Goal: Task Accomplishment & Management: Manage account settings

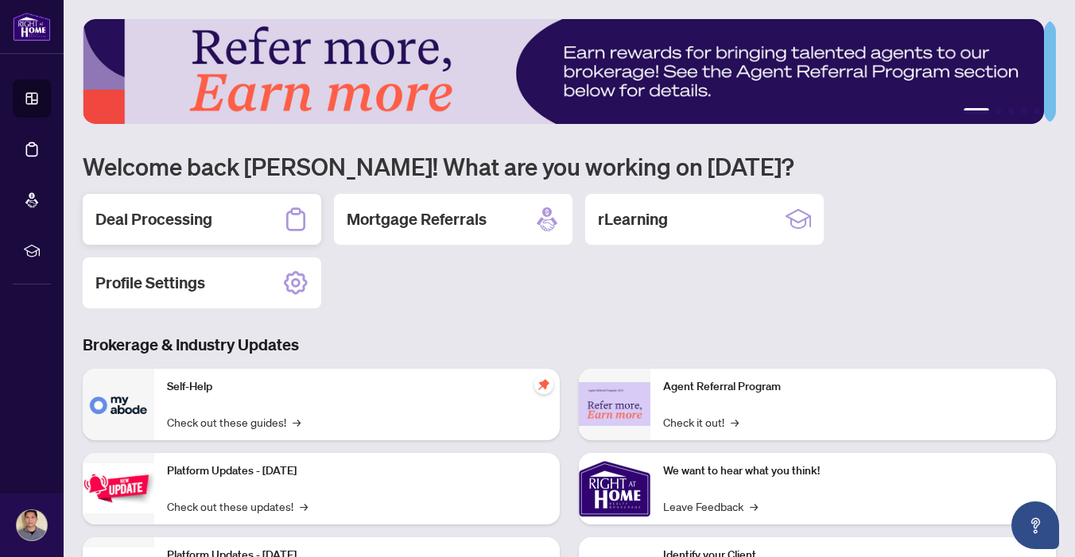
click at [187, 212] on h2 "Deal Processing" at bounding box center [153, 219] width 117 height 22
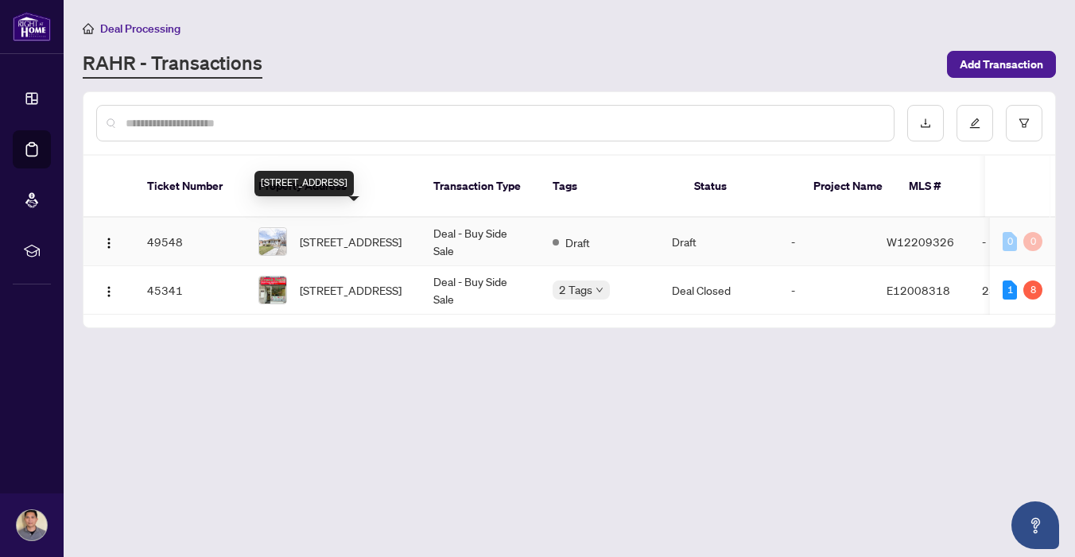
click at [339, 233] on span "3641 Holden Cres, Mississauga, Ontario L5A 2V9, Canada" at bounding box center [351, 241] width 102 height 17
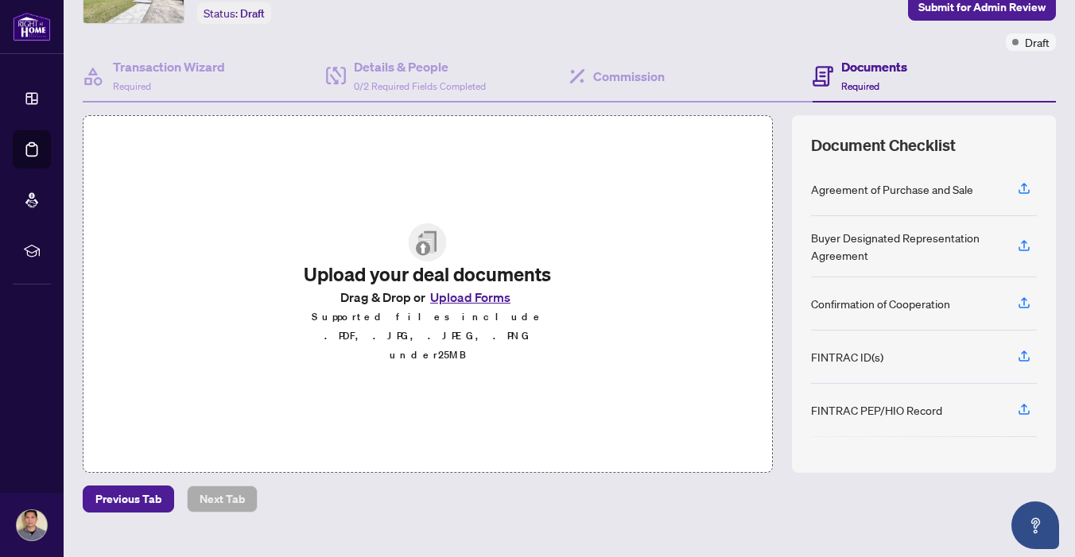
scroll to position [123, 0]
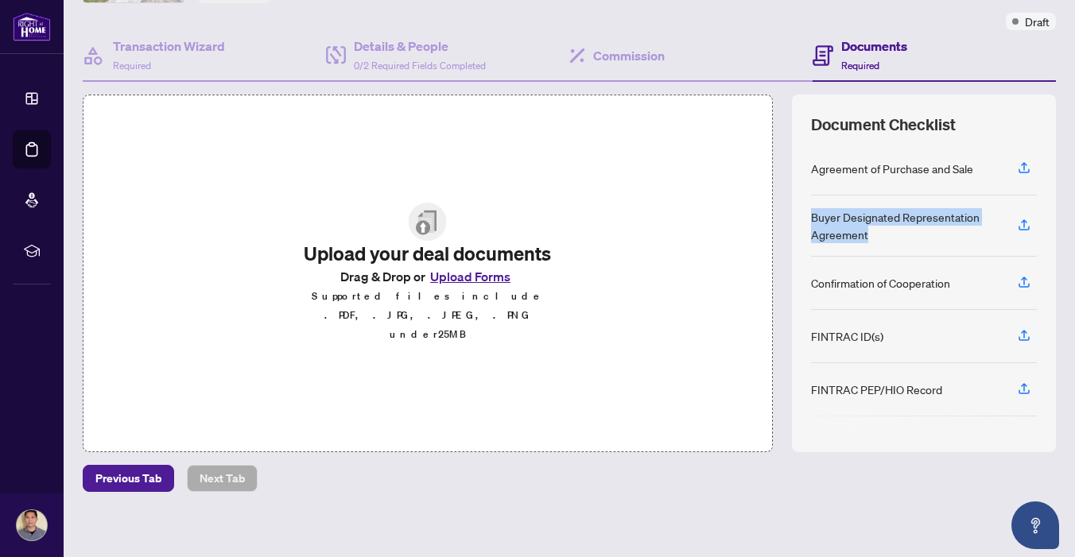
drag, startPoint x: 877, startPoint y: 237, endPoint x: 797, endPoint y: 219, distance: 82.4
click at [797, 219] on div "Document Checklist Agreement of Purchase and Sale Buyer Designated Representati…" at bounding box center [924, 274] width 264 height 358
copy div "Buyer Designated Representation Agreement"
click at [913, 297] on div "Confirmation of Cooperation" at bounding box center [924, 283] width 226 height 53
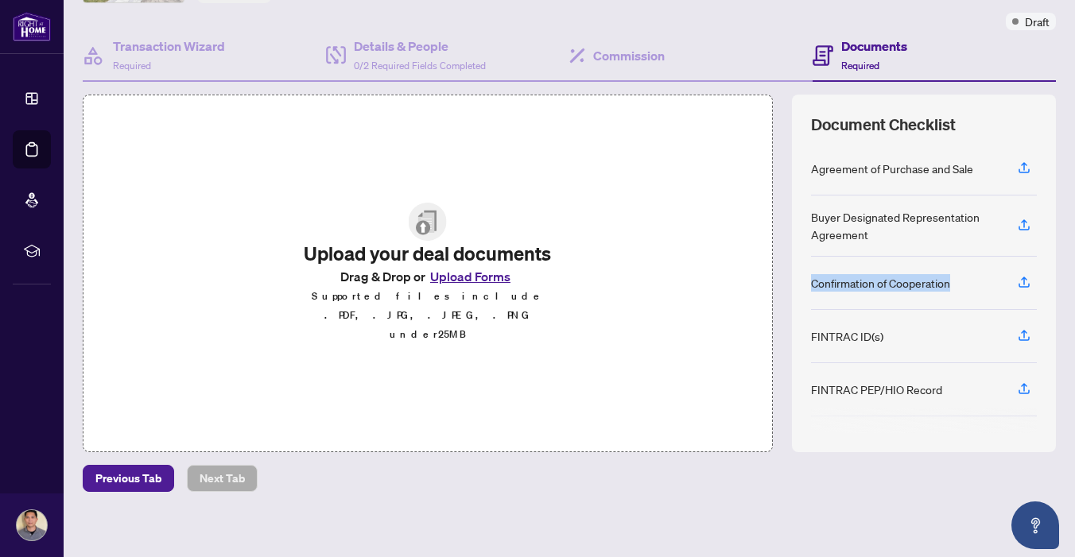
drag, startPoint x: 943, startPoint y: 283, endPoint x: 799, endPoint y: 289, distance: 144.0
click at [811, 289] on div "Confirmation of Cooperation" at bounding box center [924, 283] width 226 height 53
copy div "Confirmation of Cooperation"
drag, startPoint x: 890, startPoint y: 340, endPoint x: 800, endPoint y: 342, distance: 89.9
click at [798, 342] on div "Document Checklist Agreement of Purchase and Sale Buyer Designated Representati…" at bounding box center [924, 274] width 264 height 358
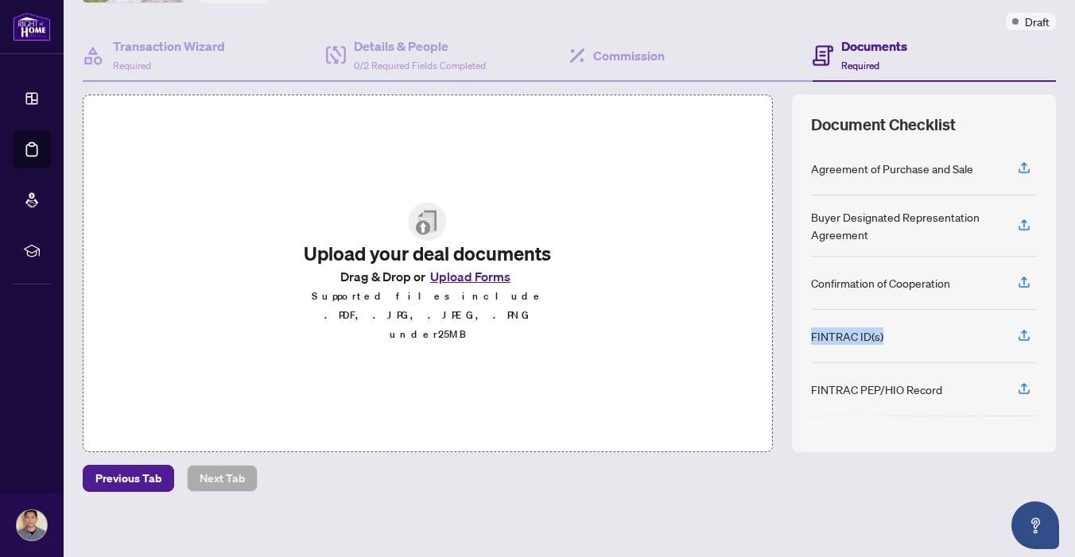
copy div "FINTRAC ID(s)"
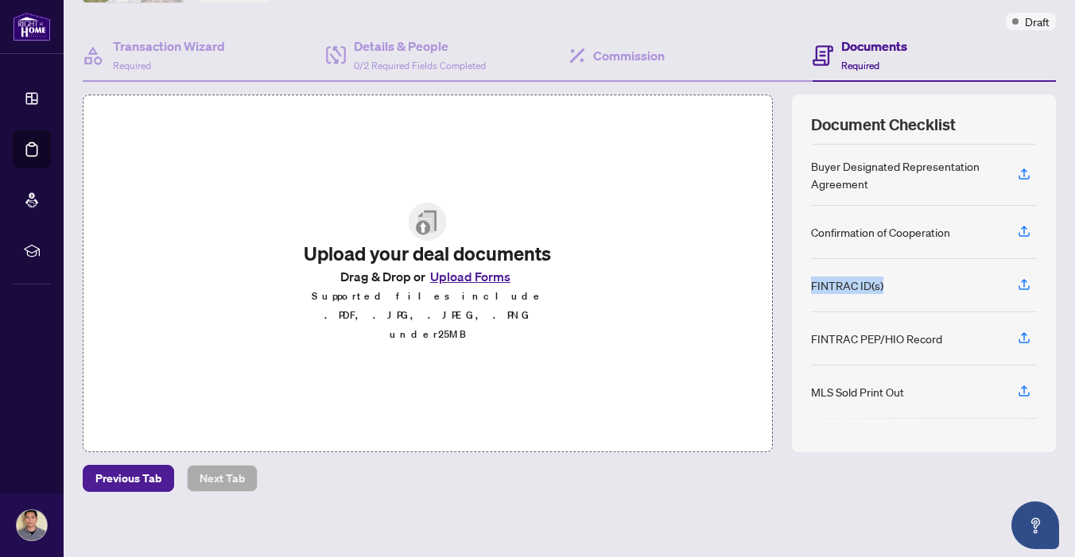
scroll to position [61, 0]
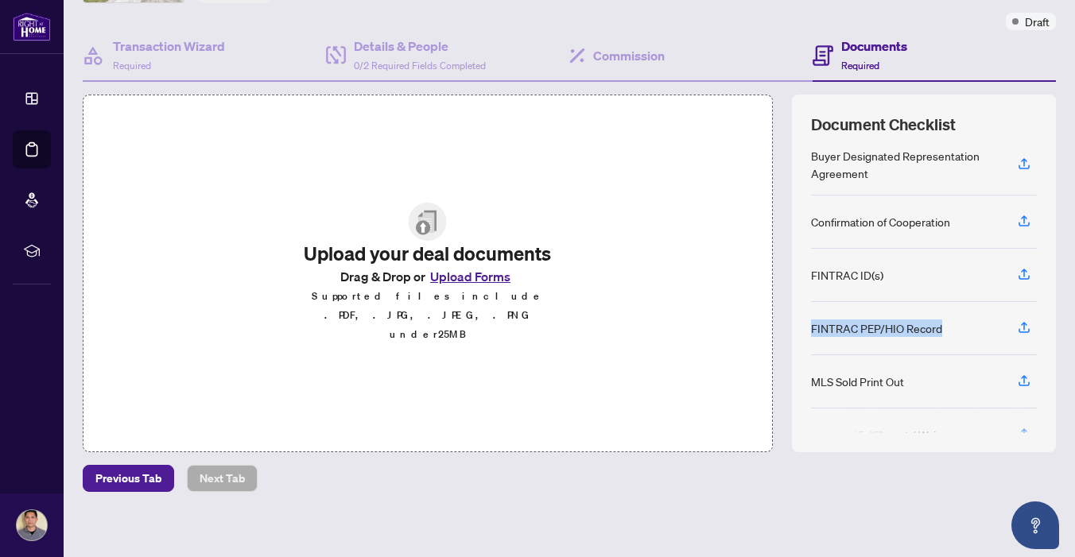
drag, startPoint x: 938, startPoint y: 328, endPoint x: 798, endPoint y: 330, distance: 139.2
click at [798, 330] on div "Document Checklist Agreement of Purchase and Sale Buyer Designated Representati…" at bounding box center [924, 274] width 264 height 358
copy div "FINTRAC PEP/HIO Record"
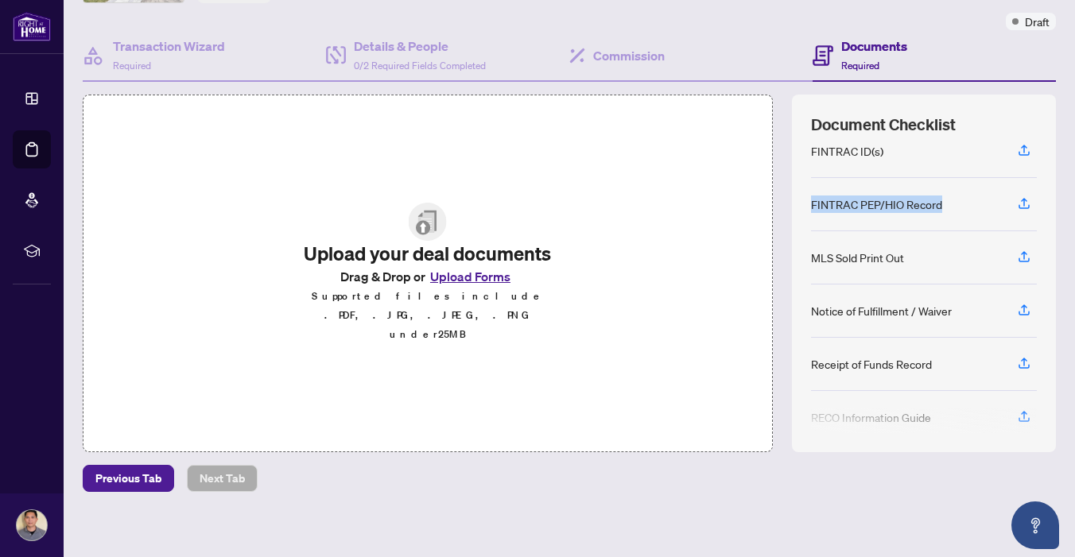
scroll to position [196, 0]
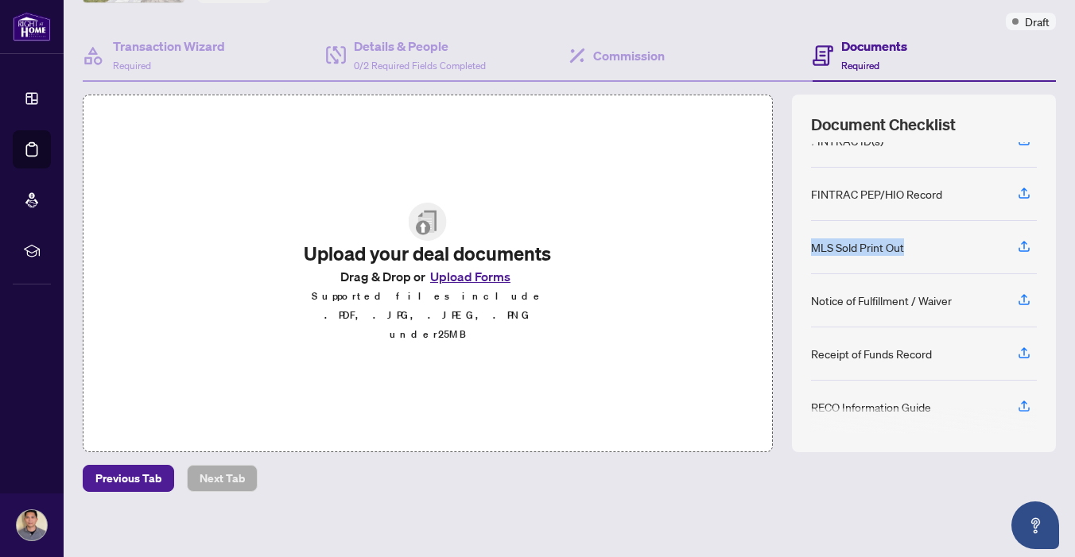
drag, startPoint x: 898, startPoint y: 250, endPoint x: 794, endPoint y: 250, distance: 103.4
click at [794, 250] on div "Document Checklist Agreement of Purchase and Sale Buyer Designated Representati…" at bounding box center [924, 274] width 264 height 358
copy div "MLS Sold Print Out"
drag, startPoint x: 952, startPoint y: 301, endPoint x: 801, endPoint y: 302, distance: 151.1
click at [811, 302] on div "Notice of Fulfillment / Waiver" at bounding box center [924, 300] width 226 height 53
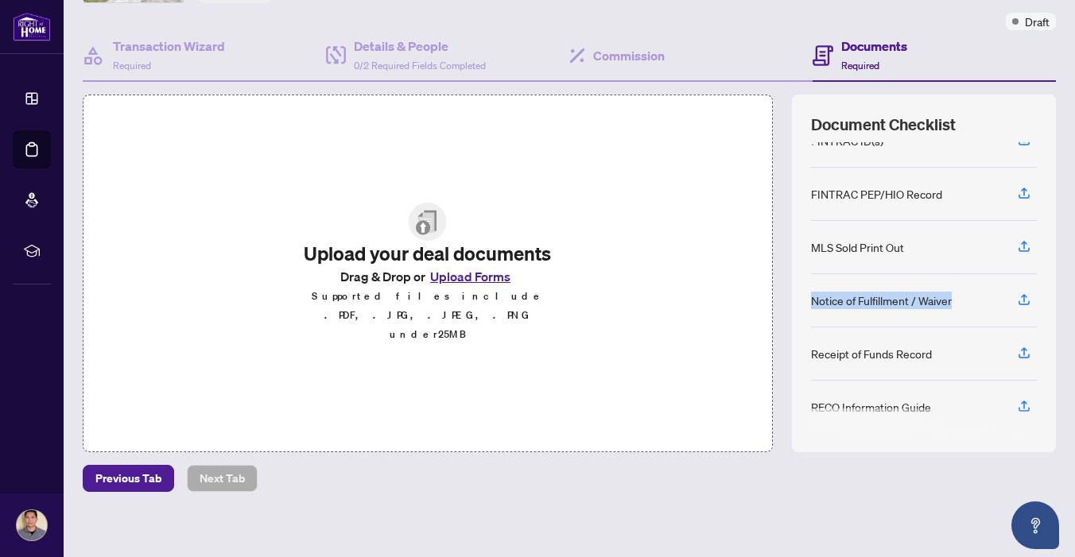
copy div "Notice of Fulfillment / Waiver"
drag, startPoint x: 926, startPoint y: 355, endPoint x: 802, endPoint y: 355, distance: 124.8
click at [811, 355] on div "Receipt of Funds Record" at bounding box center [924, 354] width 226 height 53
copy div "Receipt of Funds Record"
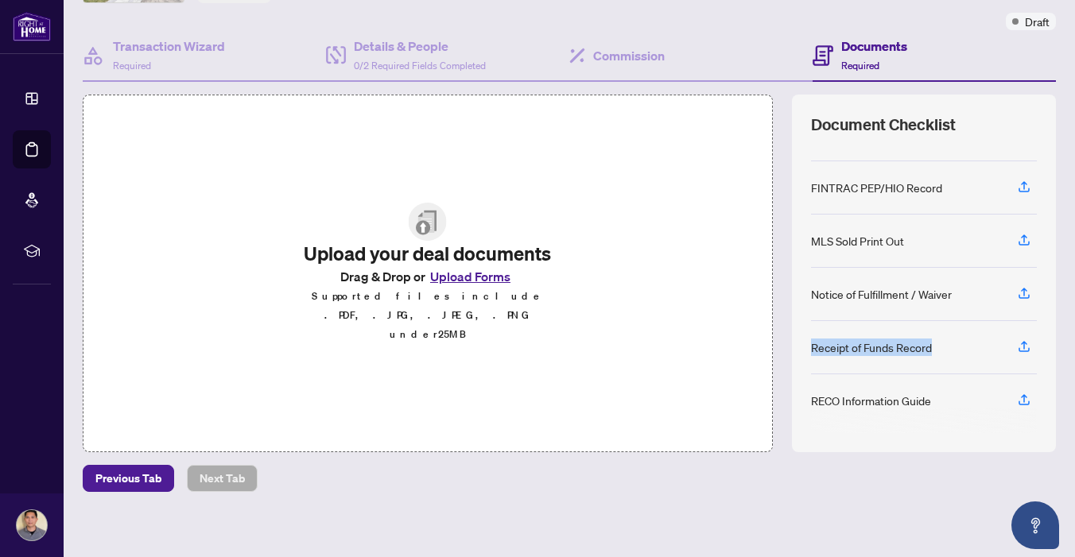
scroll to position [132, 0]
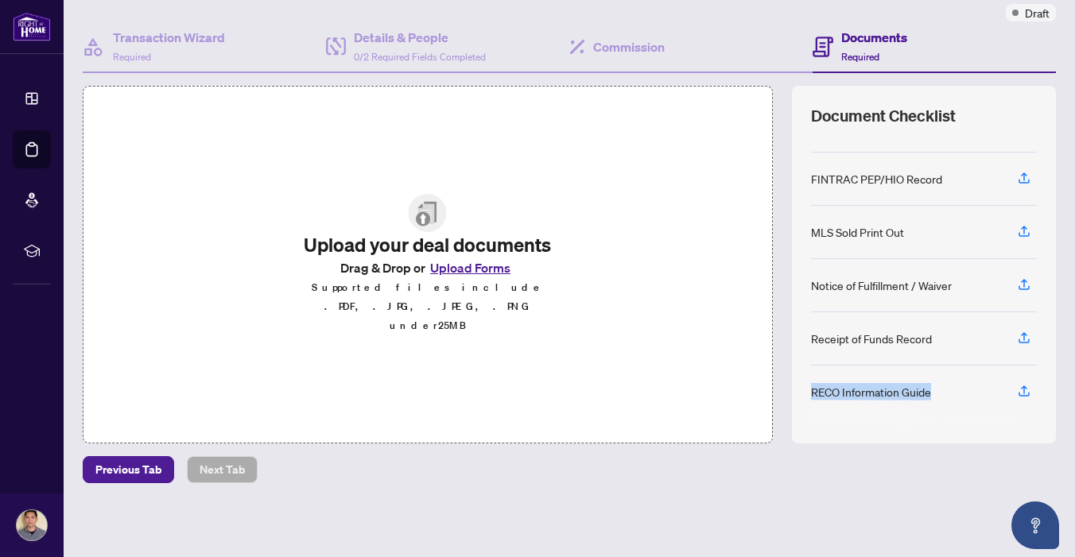
drag, startPoint x: 927, startPoint y: 392, endPoint x: 796, endPoint y: 395, distance: 131.2
click at [796, 395] on div "Document Checklist Agreement of Purchase and Sale Buyer Designated Representati…" at bounding box center [924, 265] width 264 height 358
copy div "RECO Information Guide"
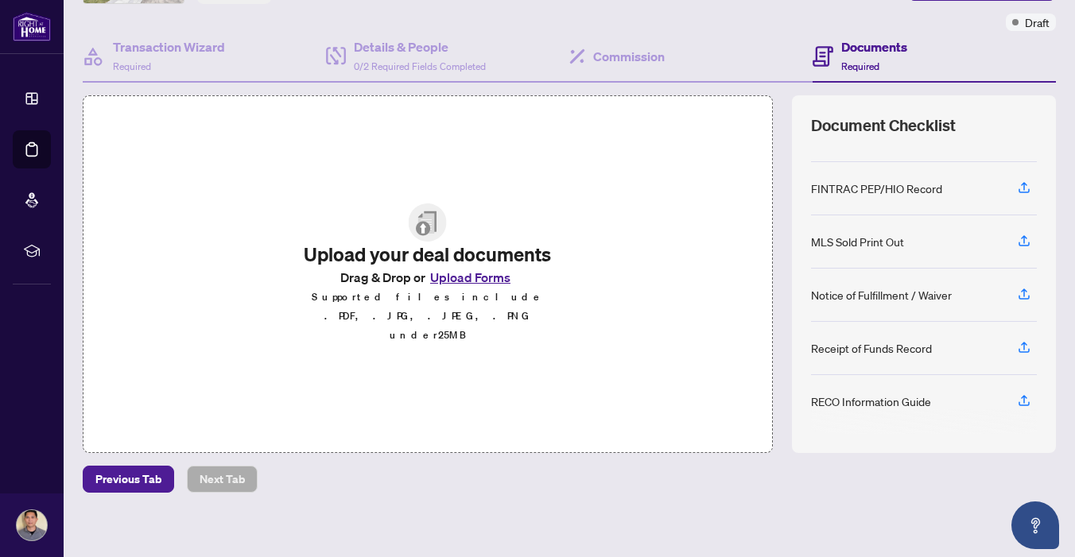
click at [770, 211] on div "Upload your deal documents Drag & Drop or Upload Forms Supported files include …" at bounding box center [569, 274] width 973 height 358
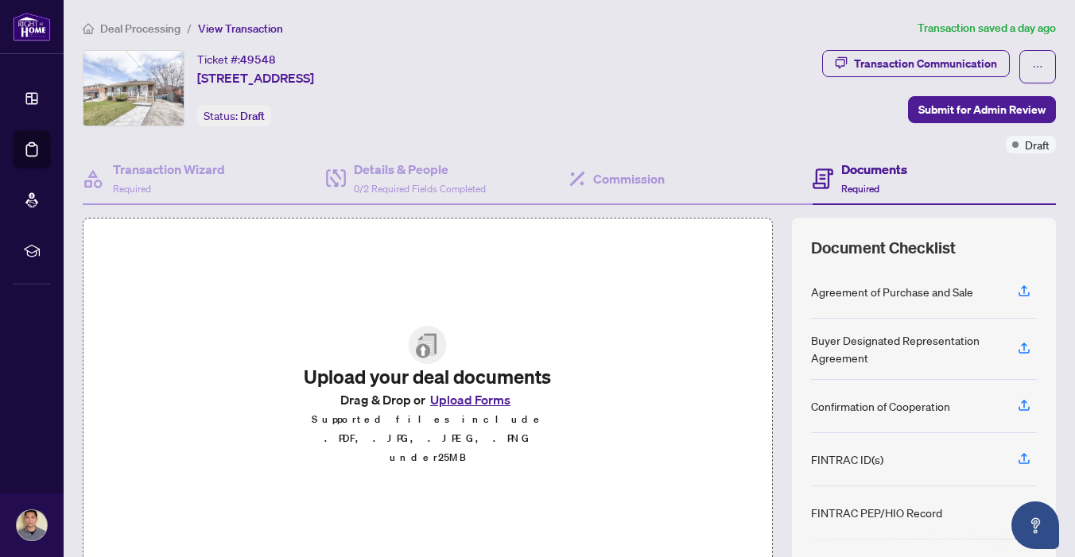
scroll to position [0, 0]
click at [755, 44] on div "Deal Processing / View Transaction Transaction saved a day ago Ticket #: 49548 …" at bounding box center [569, 345] width 986 height 652
